Goal: Obtain resource: Download file/media

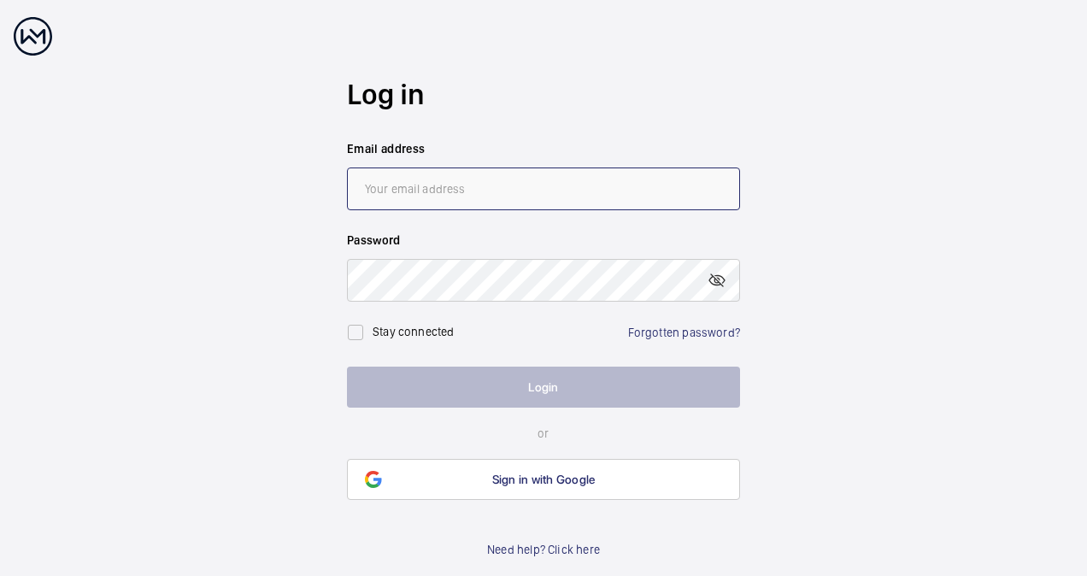
type input "[EMAIL_ADDRESS][DOMAIN_NAME]"
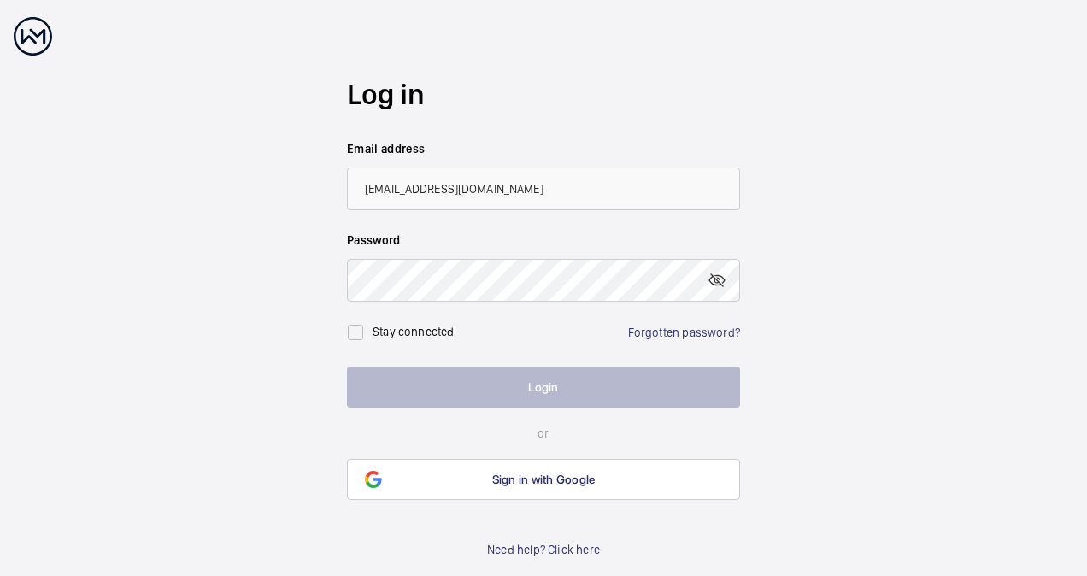
click at [431, 380] on button "Login" at bounding box center [543, 387] width 393 height 41
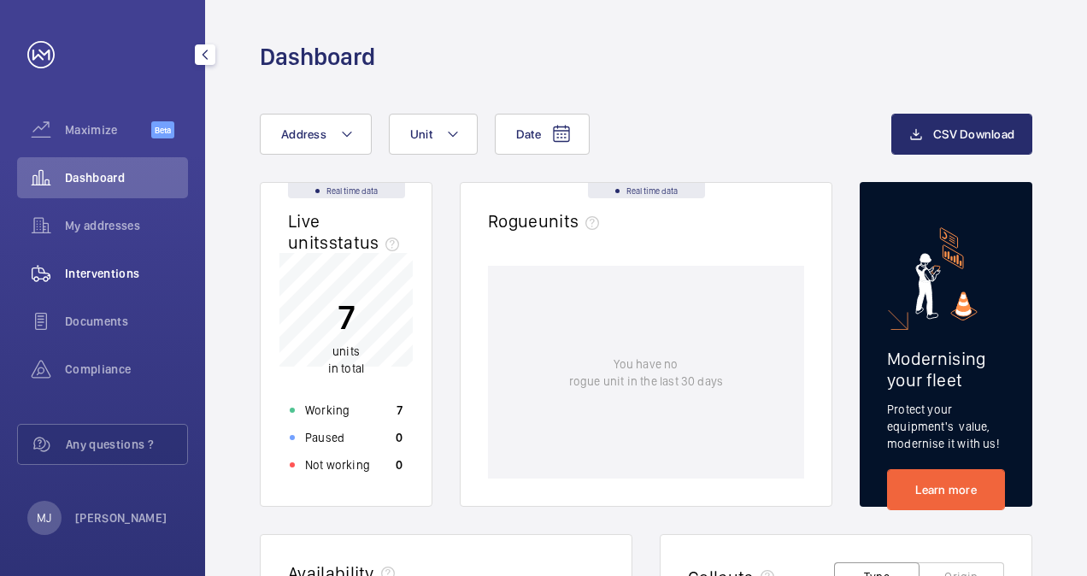
click at [113, 272] on span "Interventions" at bounding box center [126, 273] width 123 height 17
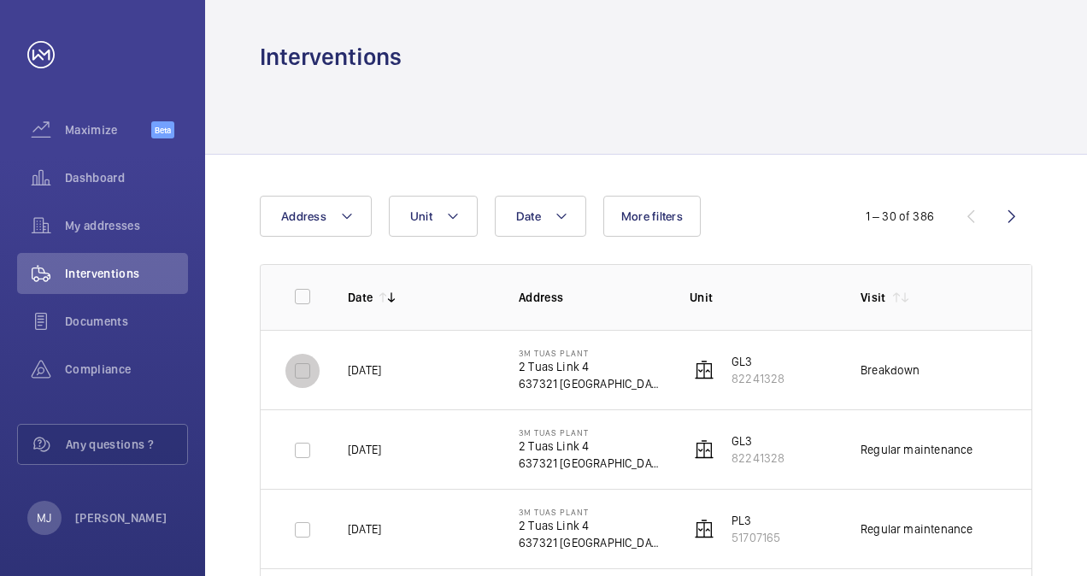
click at [306, 371] on input "checkbox" at bounding box center [303, 371] width 34 height 34
checkbox input "true"
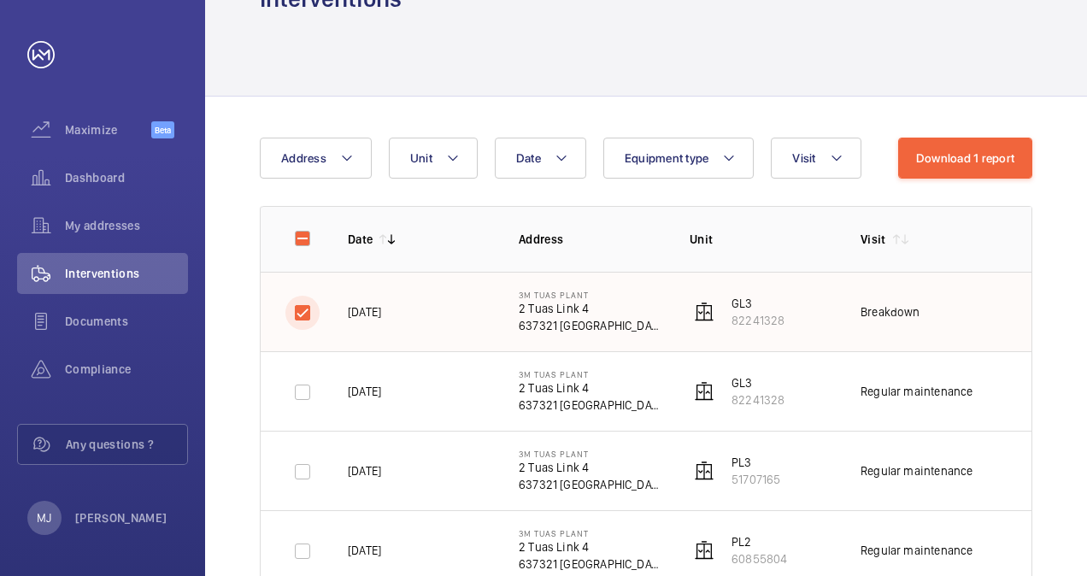
scroll to position [85, 0]
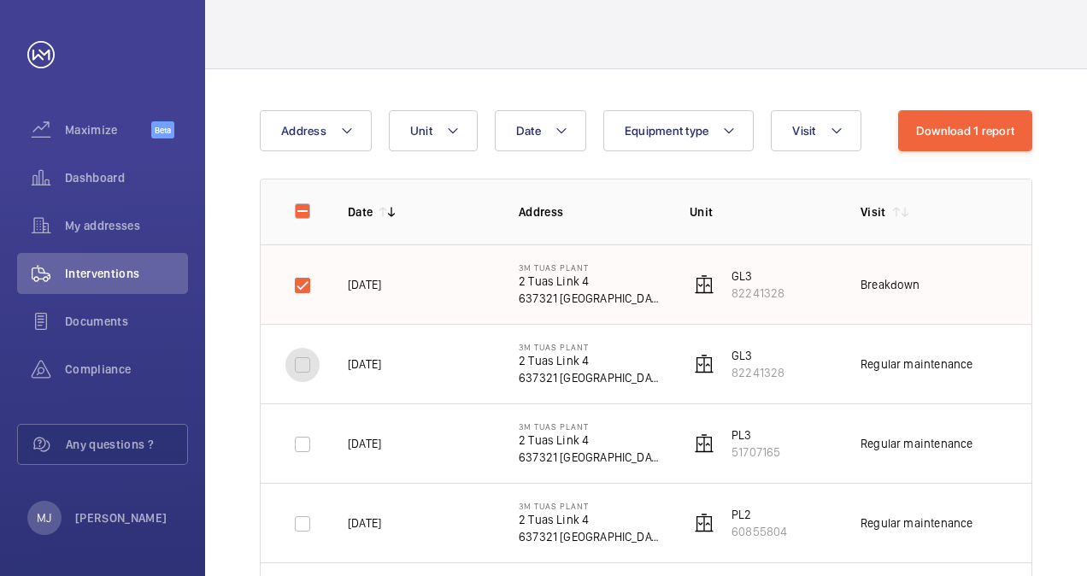
click at [309, 367] on input "checkbox" at bounding box center [303, 365] width 34 height 34
checkbox input "true"
click at [307, 444] on input "checkbox" at bounding box center [303, 444] width 34 height 34
checkbox input "true"
click at [306, 530] on input "checkbox" at bounding box center [303, 524] width 34 height 34
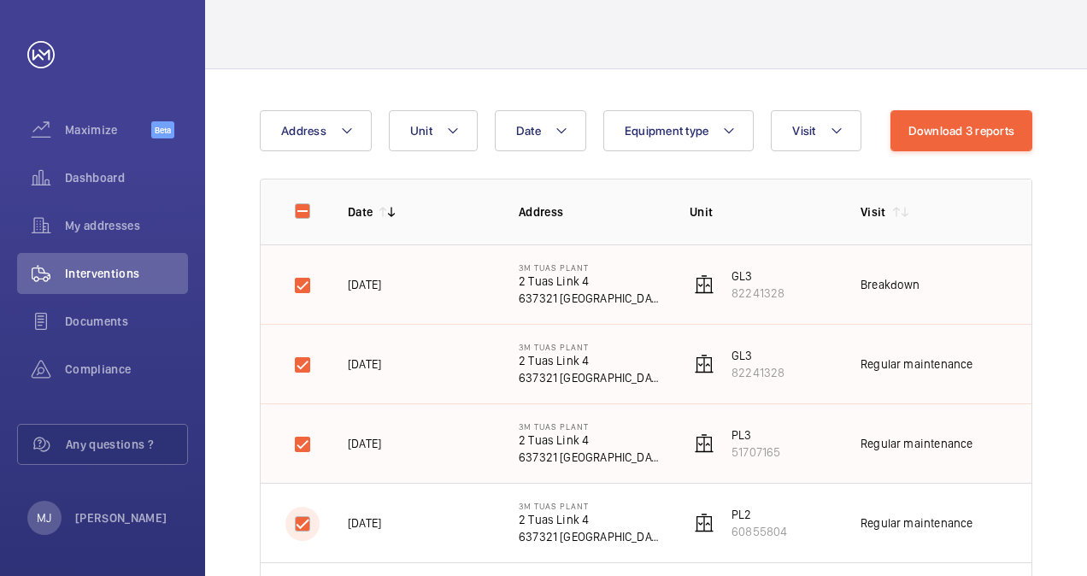
checkbox input "true"
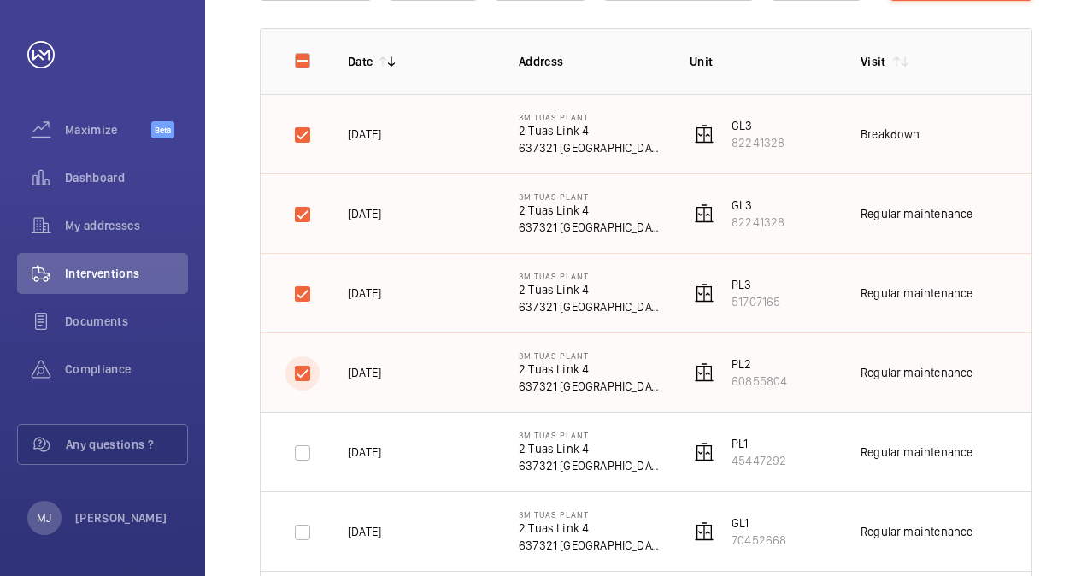
scroll to position [342, 0]
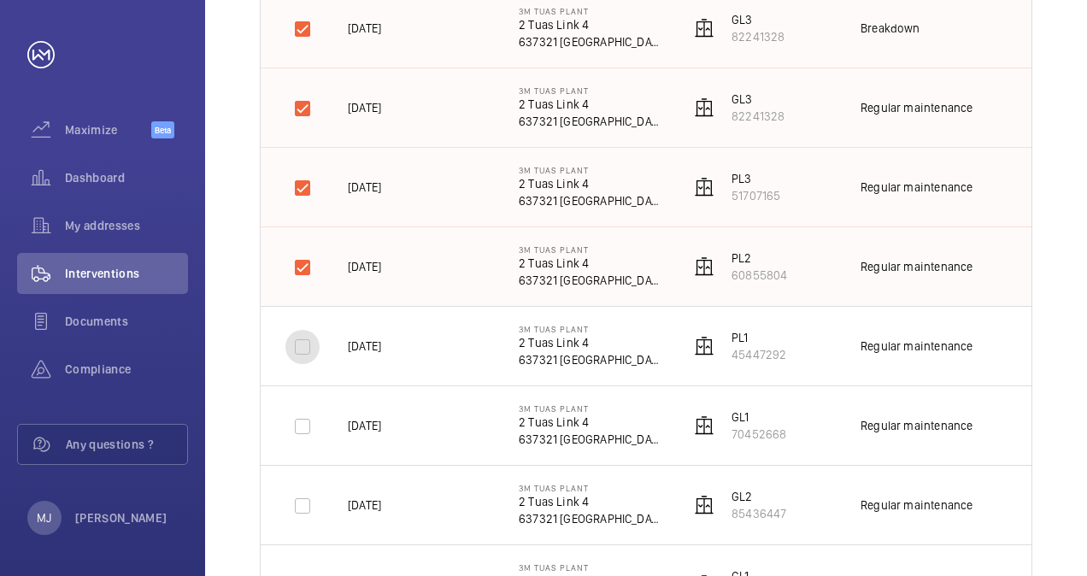
click at [302, 351] on input "checkbox" at bounding box center [303, 347] width 34 height 34
checkbox input "true"
click at [297, 427] on input "checkbox" at bounding box center [303, 427] width 34 height 34
checkbox input "true"
click at [306, 503] on input "checkbox" at bounding box center [303, 506] width 34 height 34
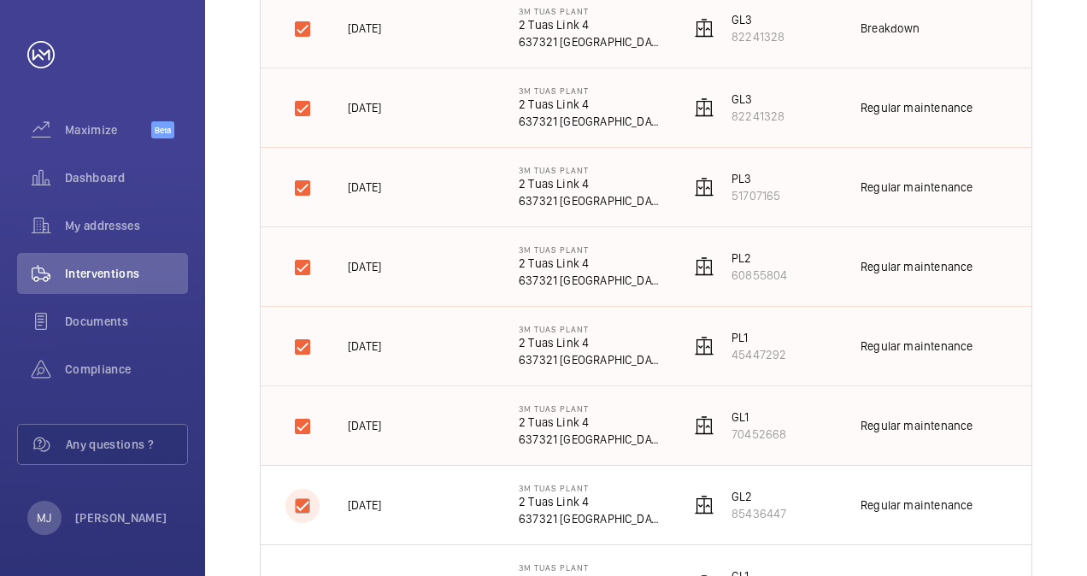
checkbox input "true"
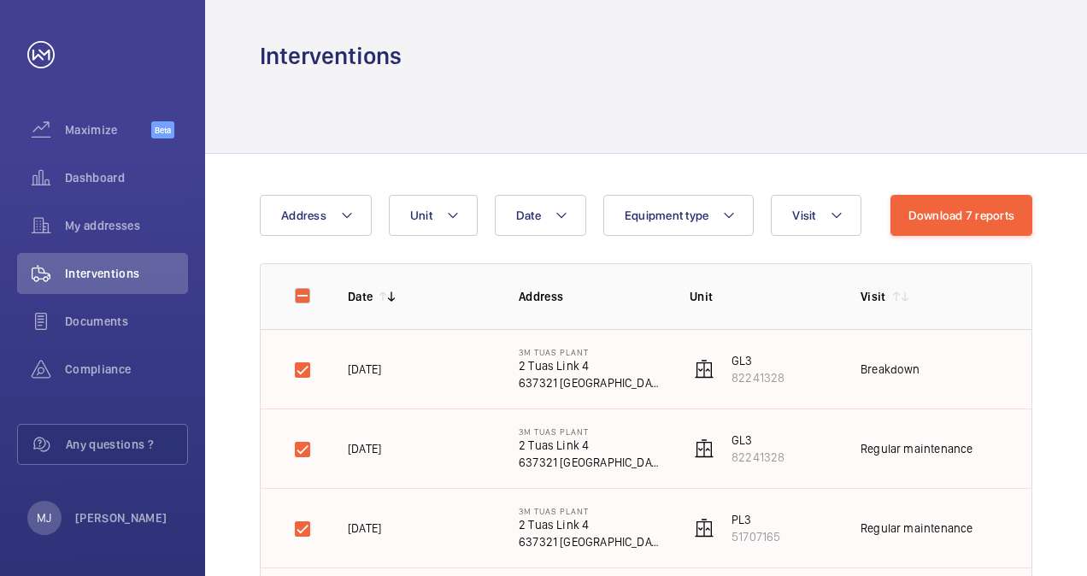
scroll to position [0, 0]
click at [934, 209] on button "Download 7 reports" at bounding box center [962, 216] width 143 height 41
click at [305, 299] on input "checkbox" at bounding box center [303, 297] width 34 height 34
checkbox input "true"
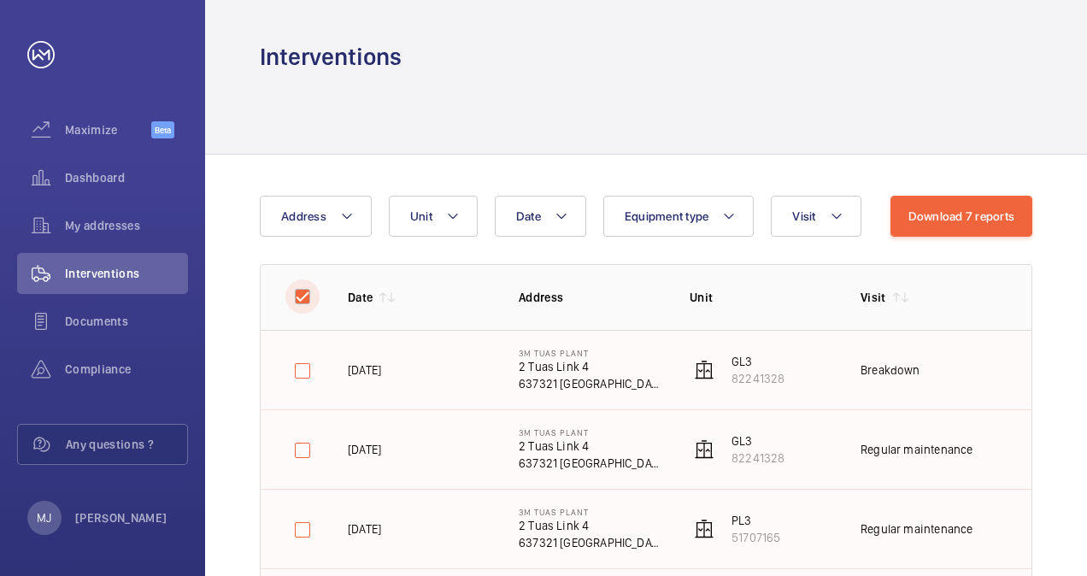
checkbox input "false"
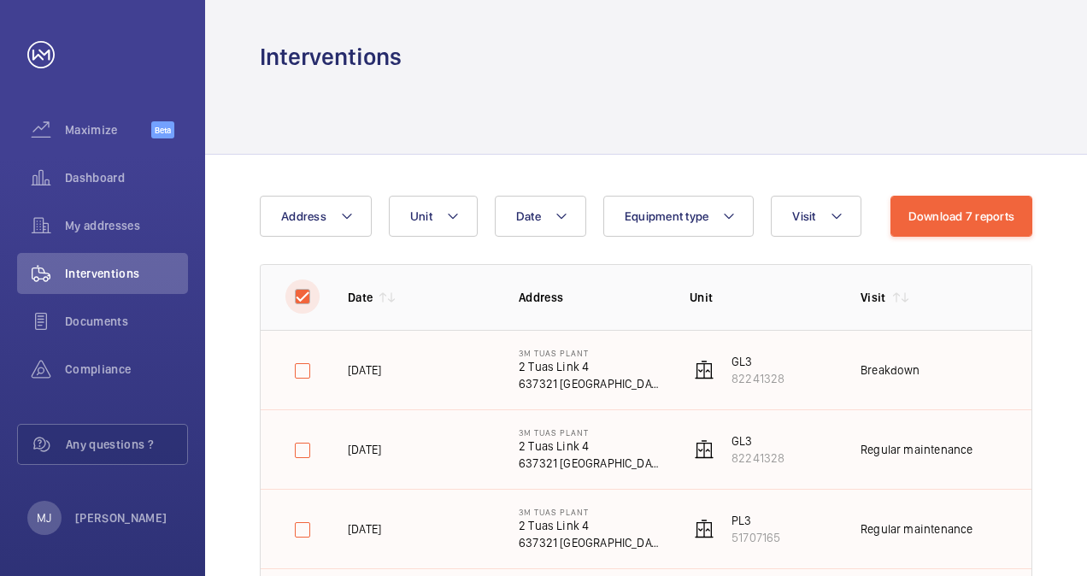
checkbox input "false"
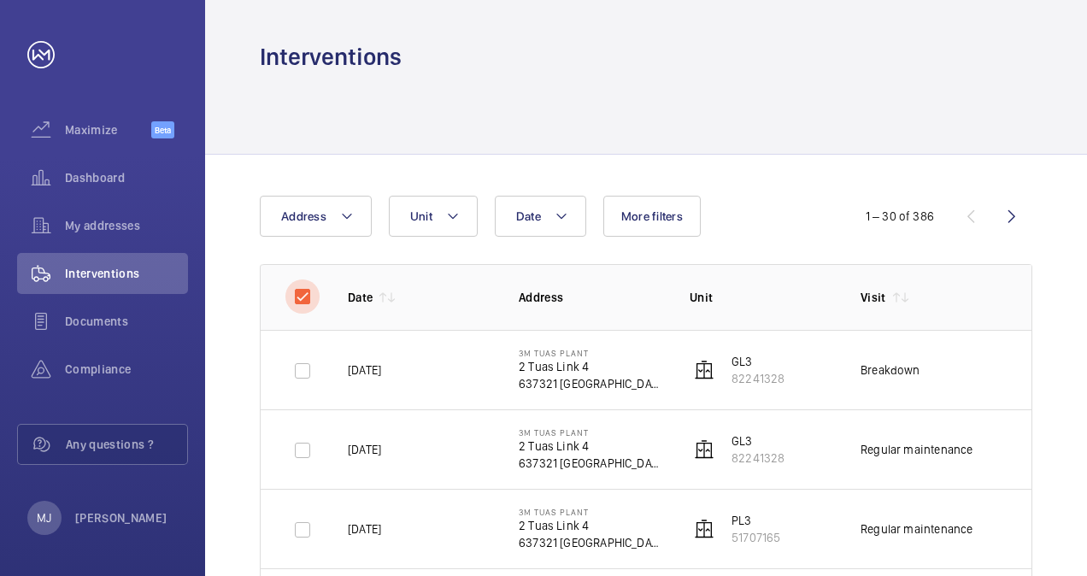
click at [305, 299] on input "checkbox" at bounding box center [303, 297] width 34 height 34
checkbox input "false"
checkbox input "true"
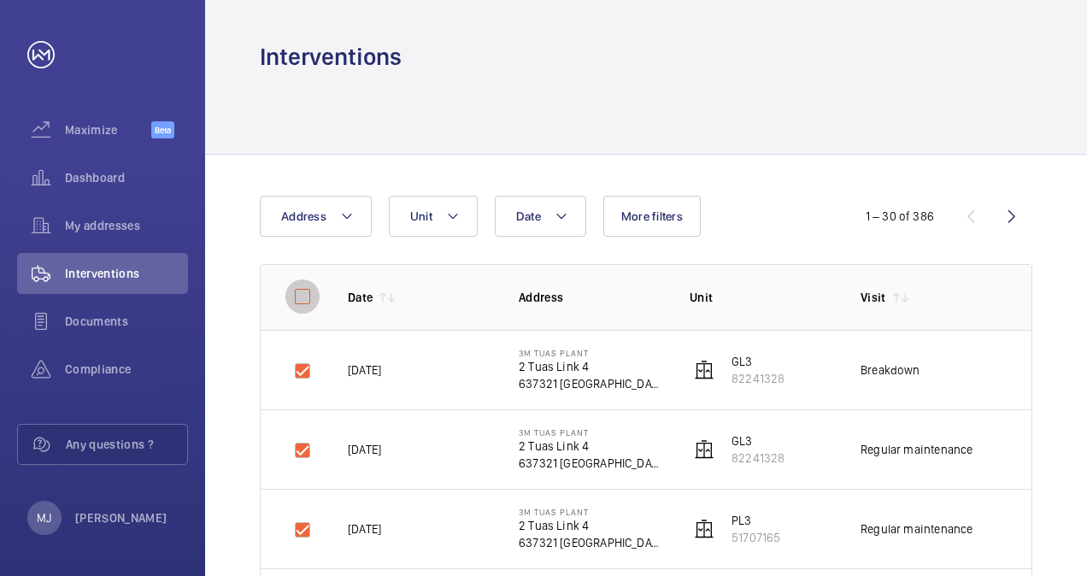
checkbox input "true"
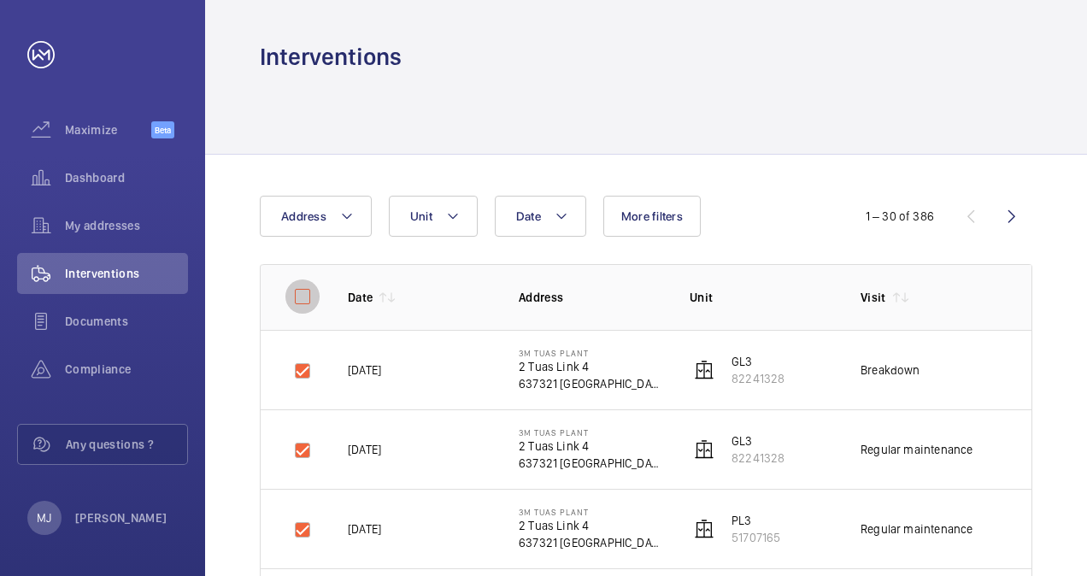
checkbox input "true"
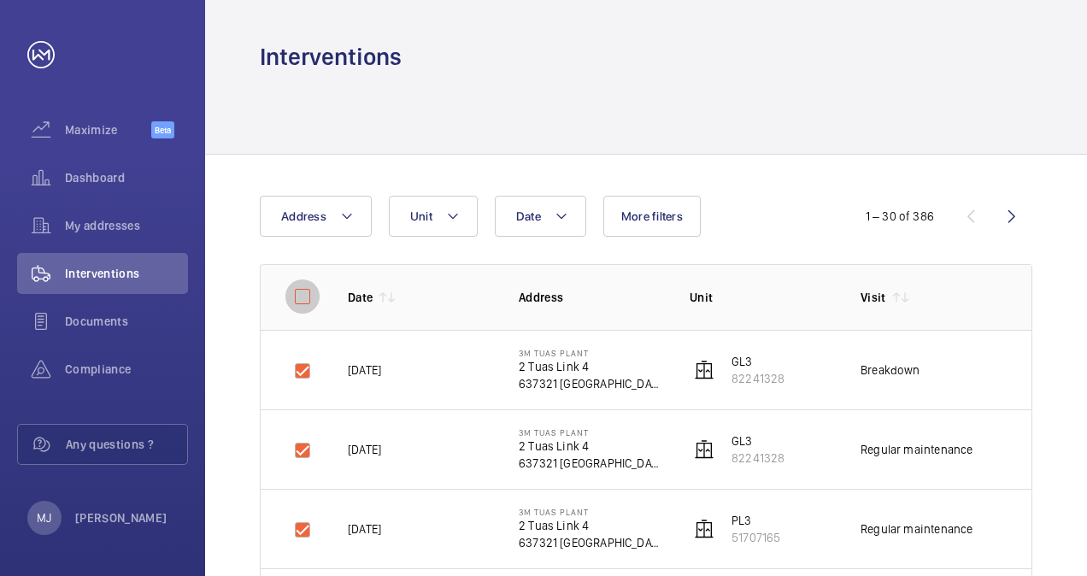
checkbox input "true"
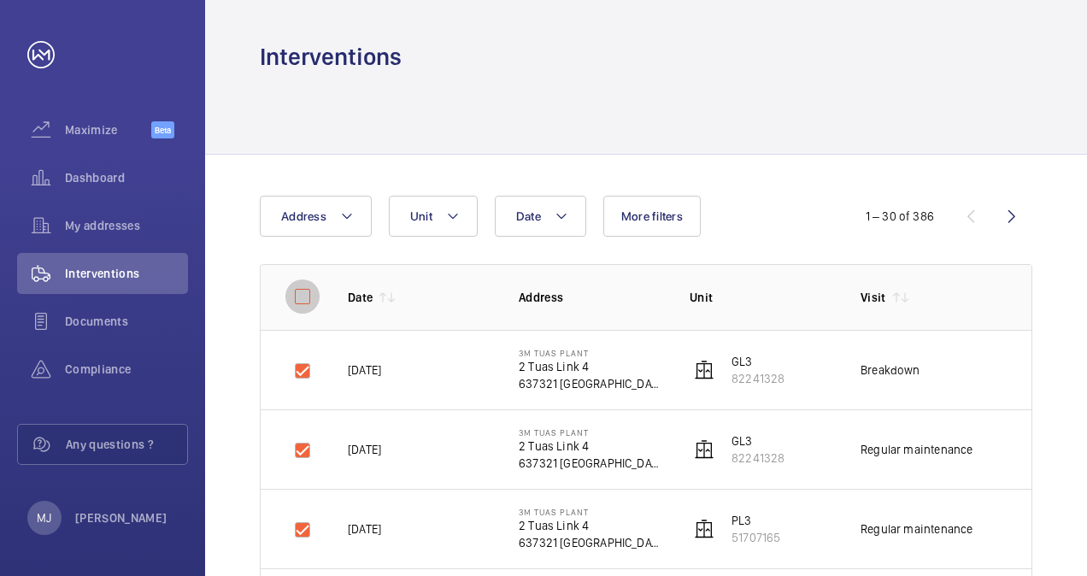
checkbox input "true"
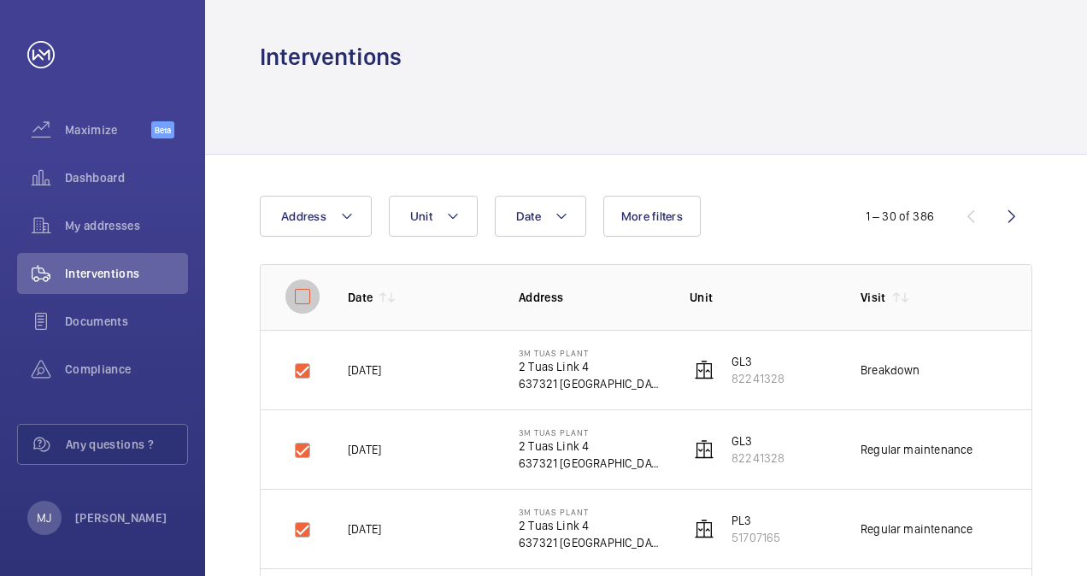
checkbox input "true"
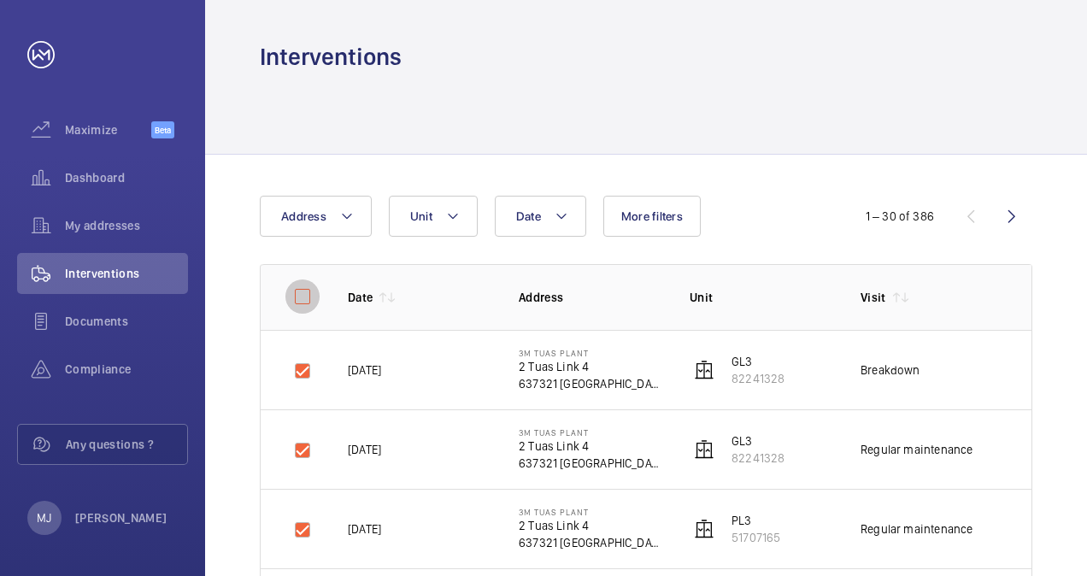
checkbox input "true"
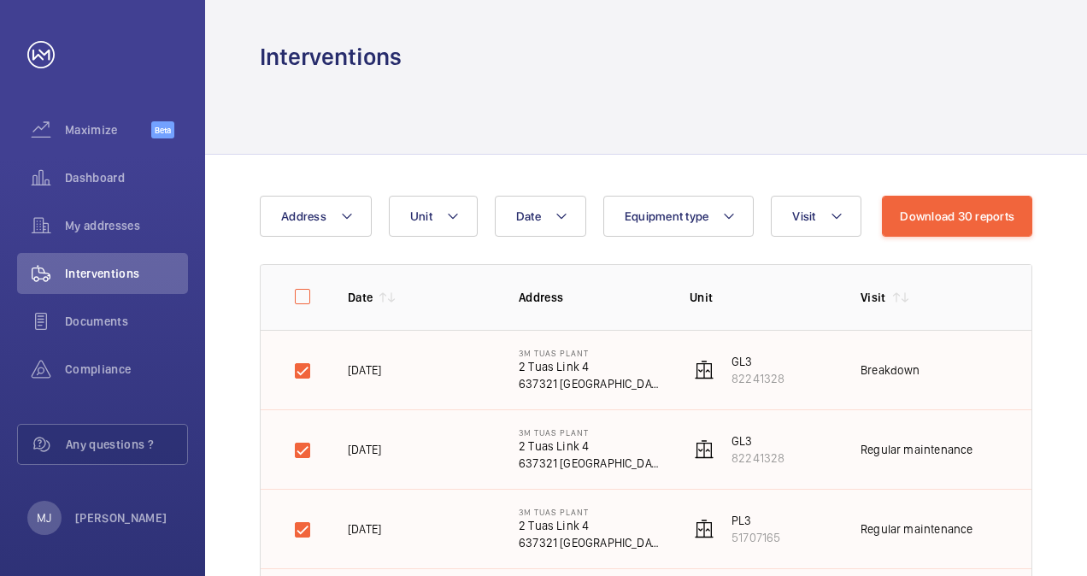
click at [926, 213] on button "Download 30 reports" at bounding box center [957, 216] width 150 height 41
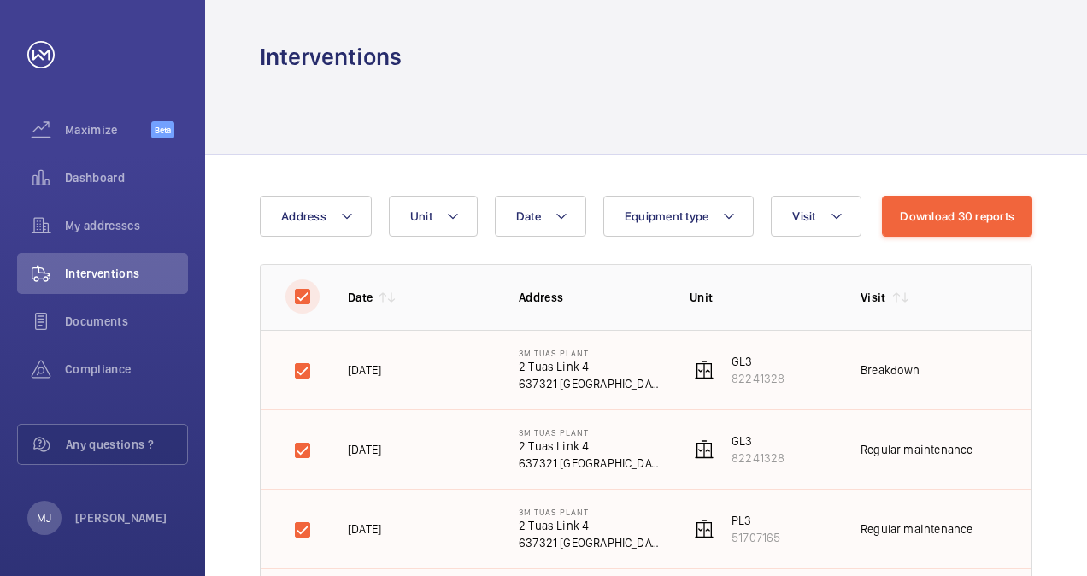
click at [299, 298] on input "checkbox" at bounding box center [303, 297] width 34 height 34
checkbox input "false"
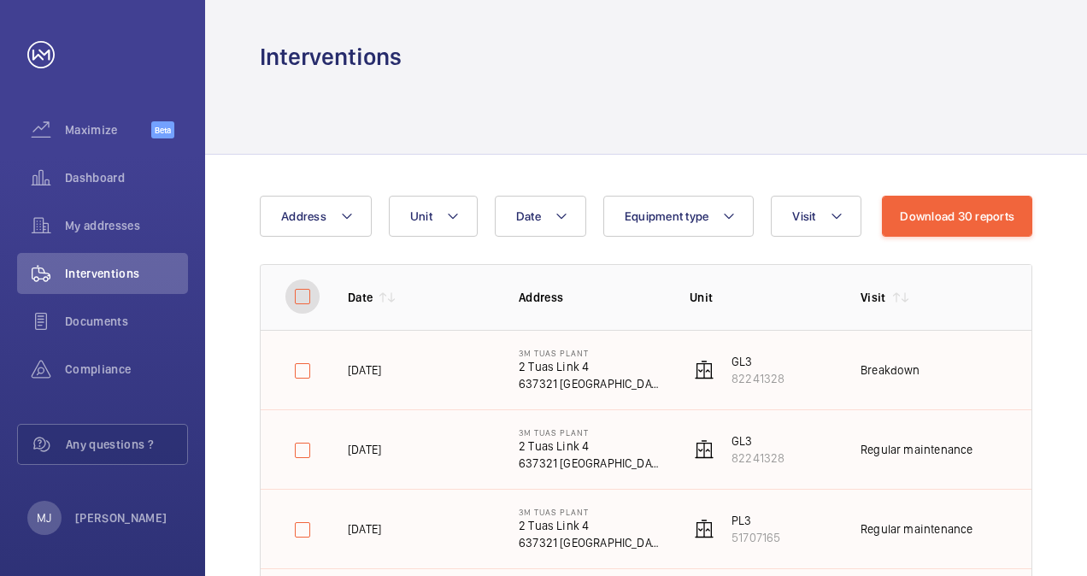
checkbox input "false"
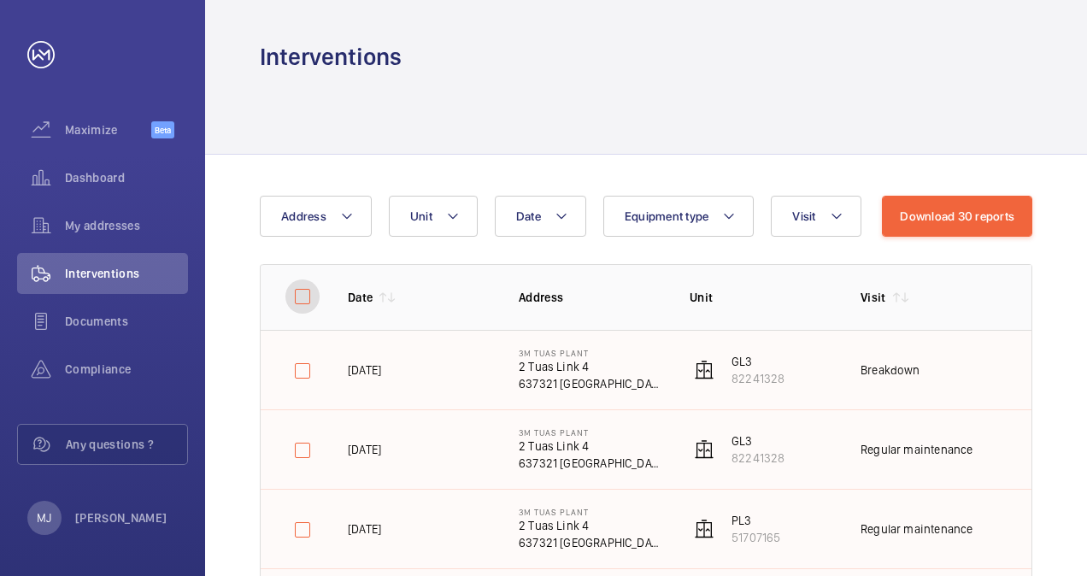
checkbox input "false"
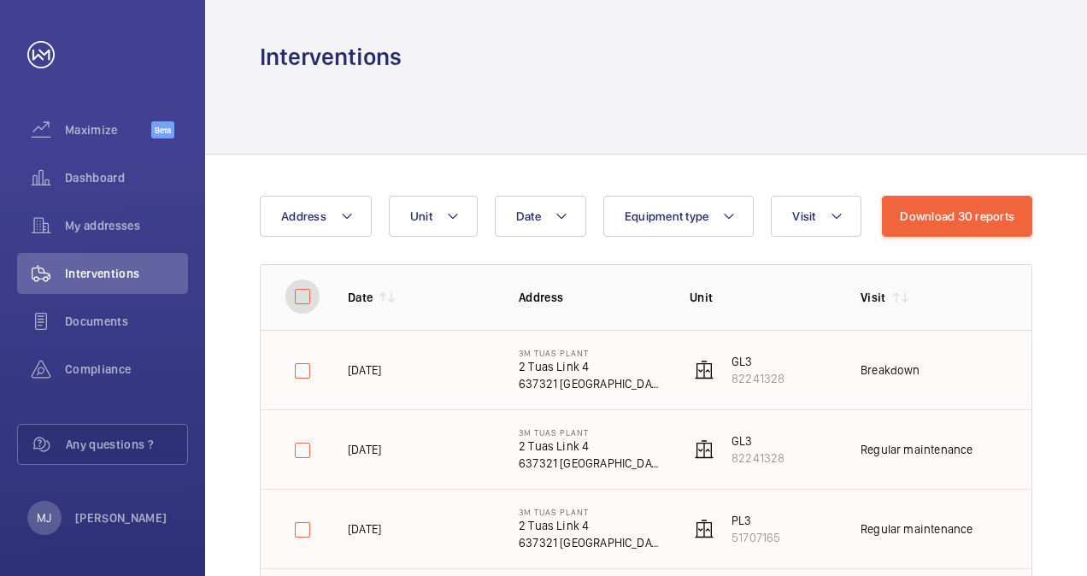
checkbox input "false"
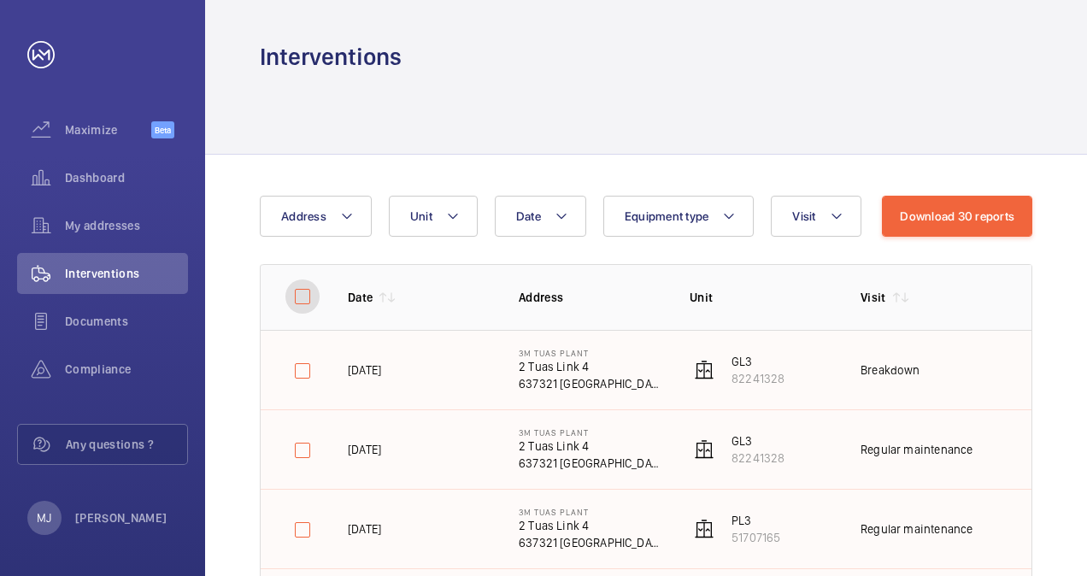
checkbox input "false"
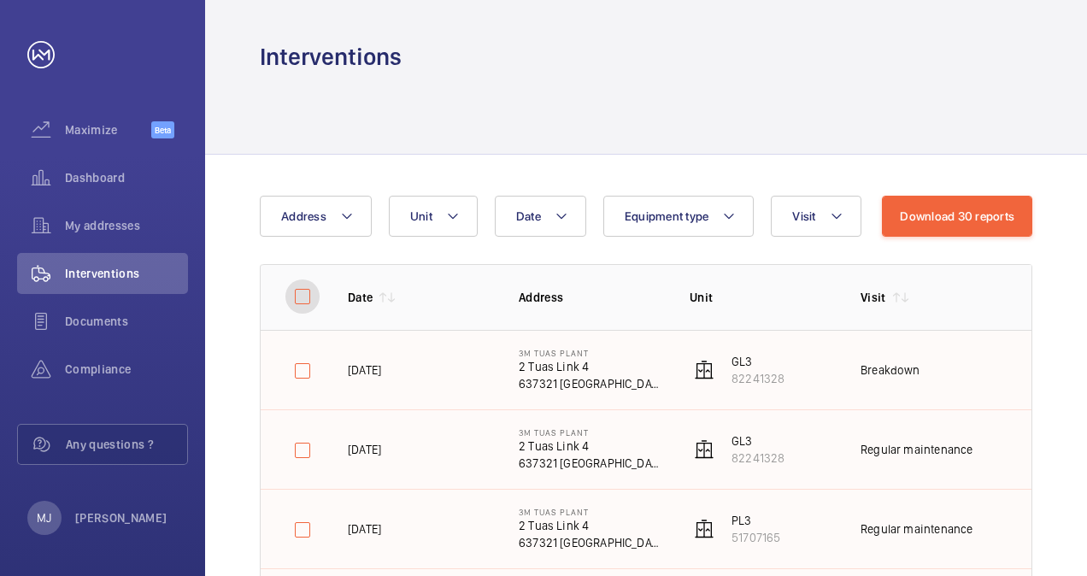
checkbox input "false"
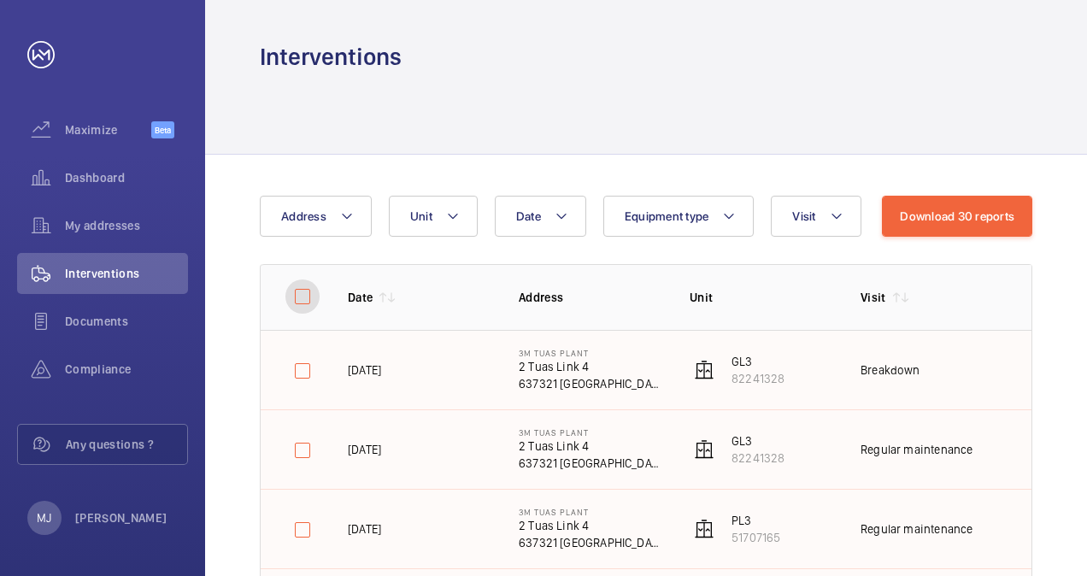
checkbox input "false"
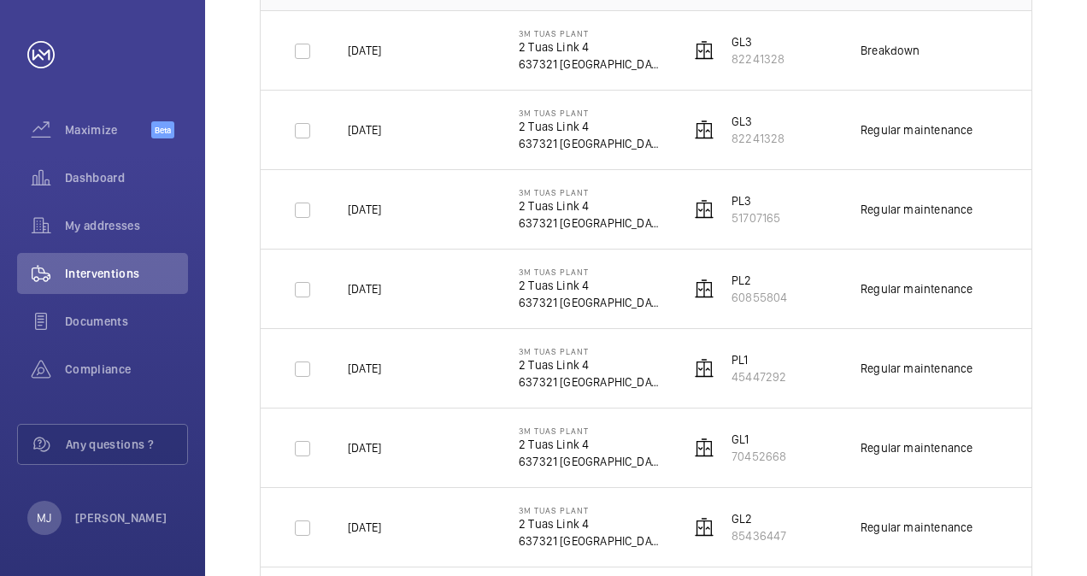
scroll to position [513, 0]
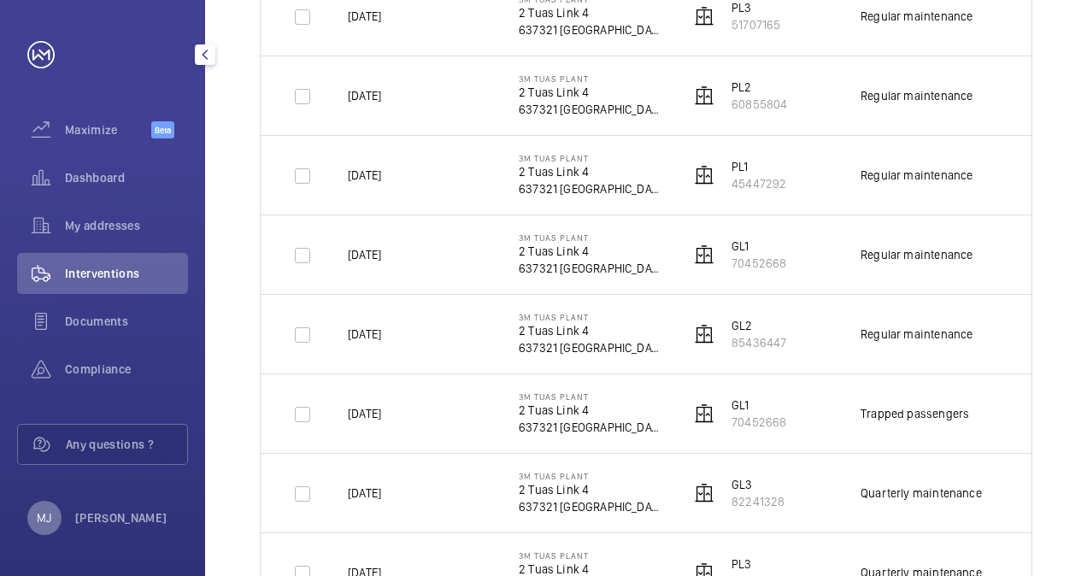
click at [49, 515] on p "MJ" at bounding box center [44, 518] width 15 height 17
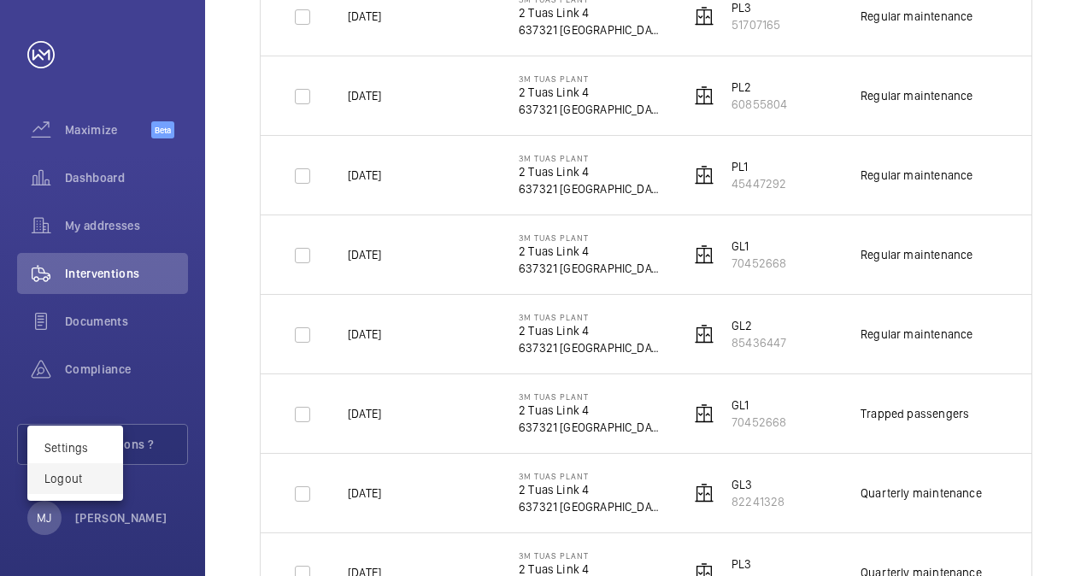
click at [80, 478] on p "Logout" at bounding box center [75, 478] width 62 height 17
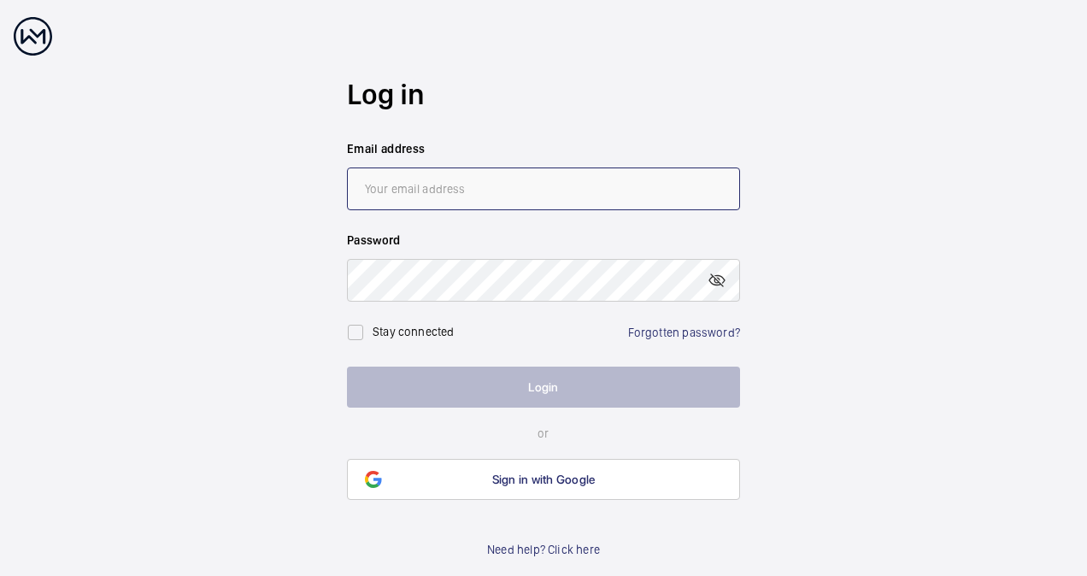
type input "[EMAIL_ADDRESS][DOMAIN_NAME]"
